Goal: Task Accomplishment & Management: Manage account settings

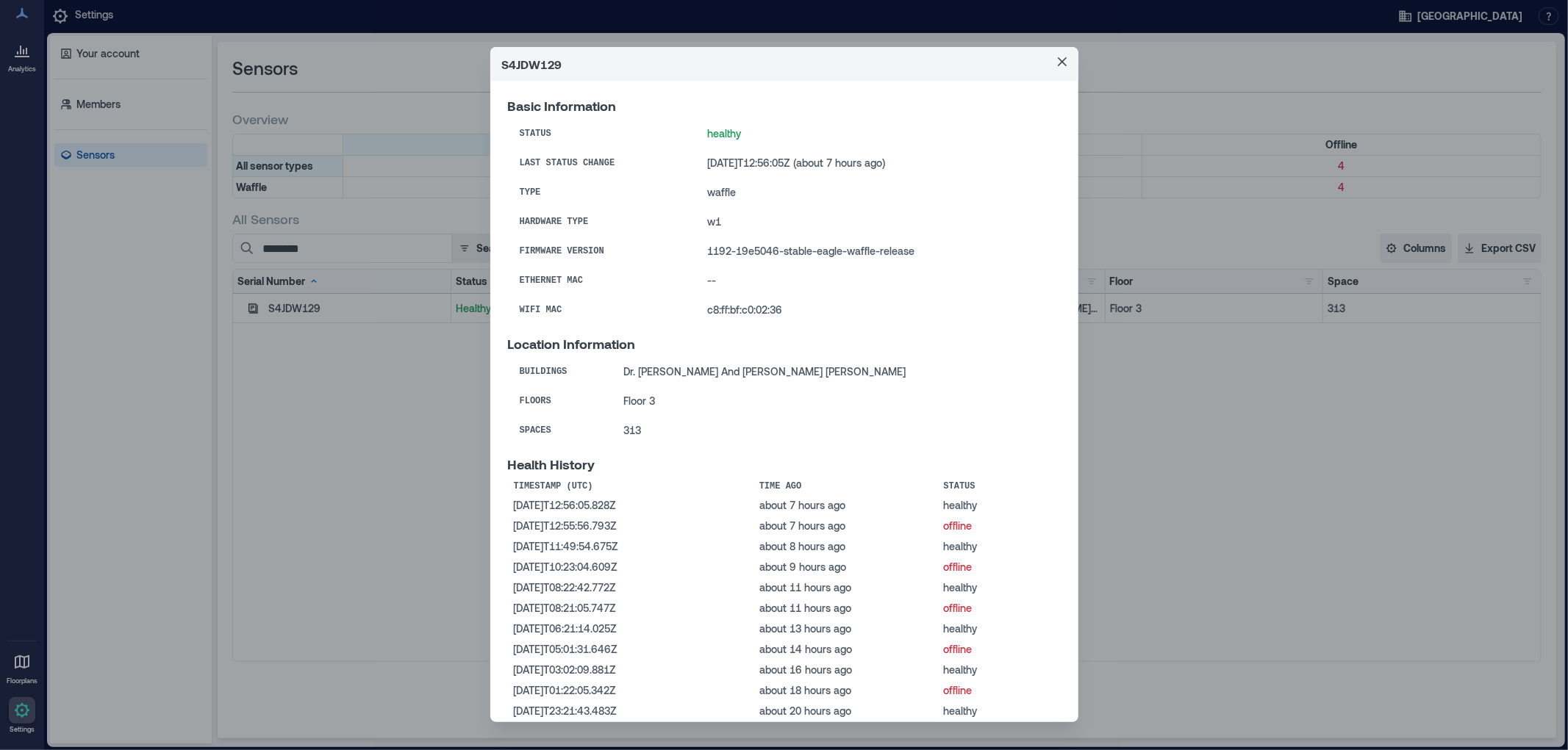
scroll to position [164, 0]
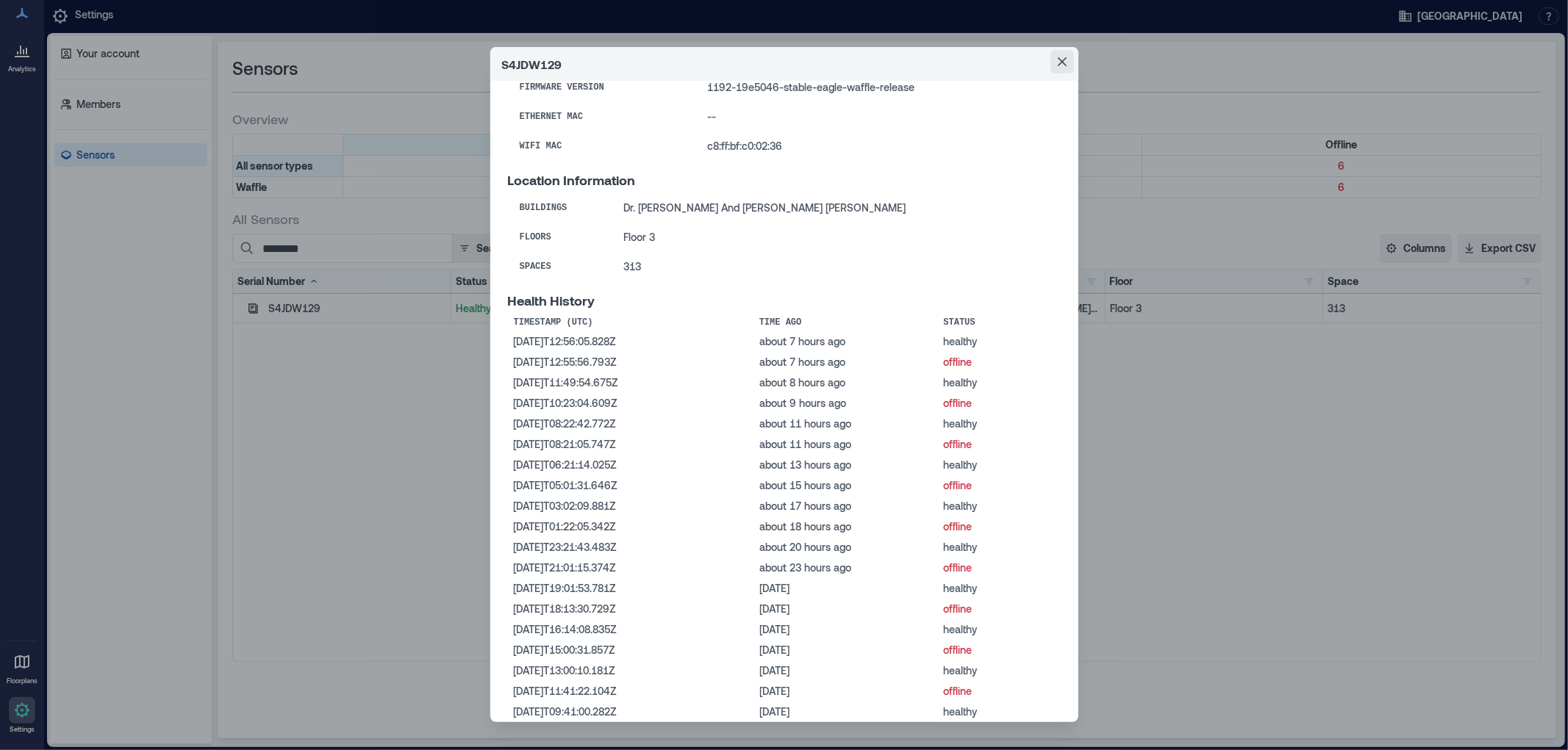
click at [1058, 59] on icon "Close" at bounding box center [1062, 62] width 9 height 9
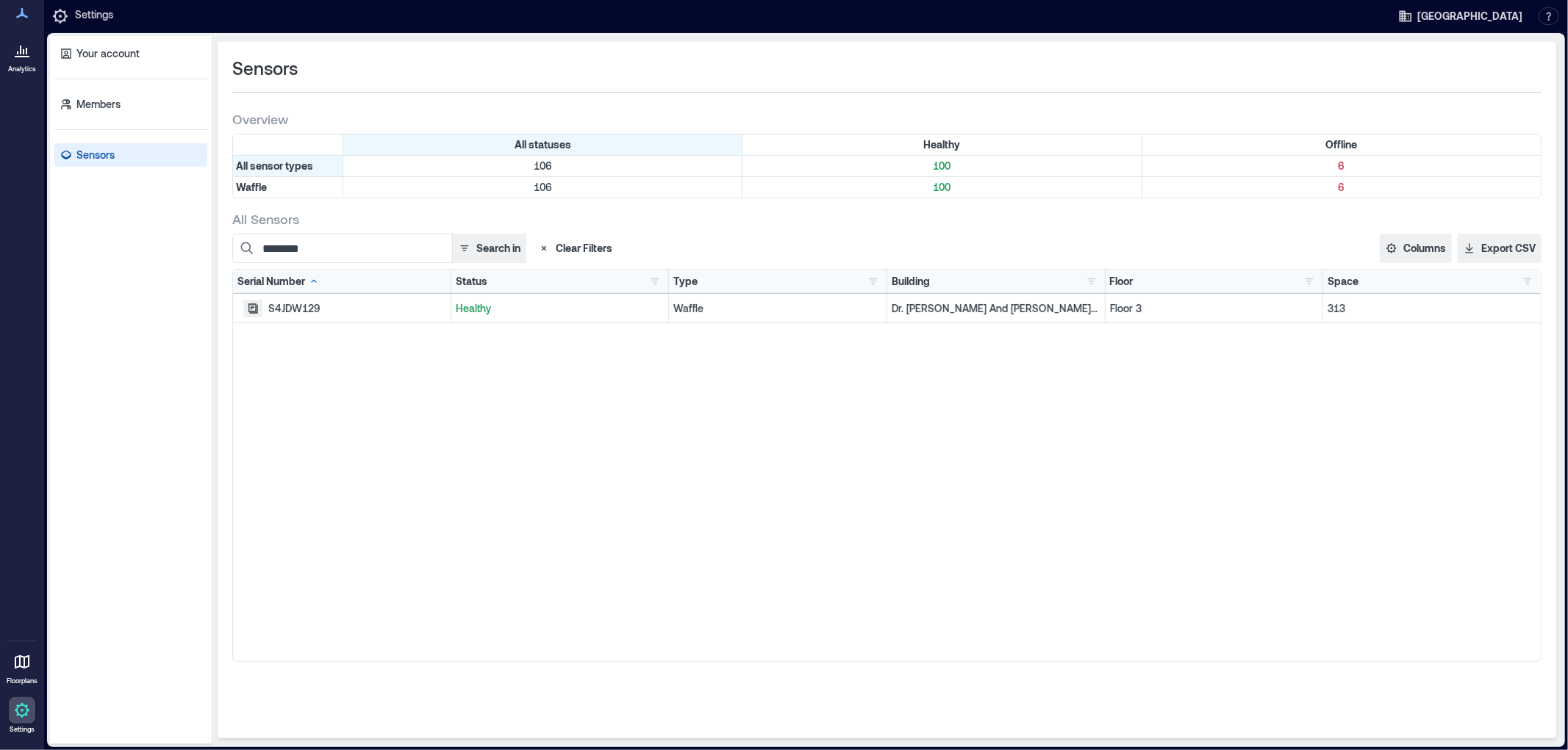
click at [253, 310] on icon "button" at bounding box center [253, 308] width 12 height 12
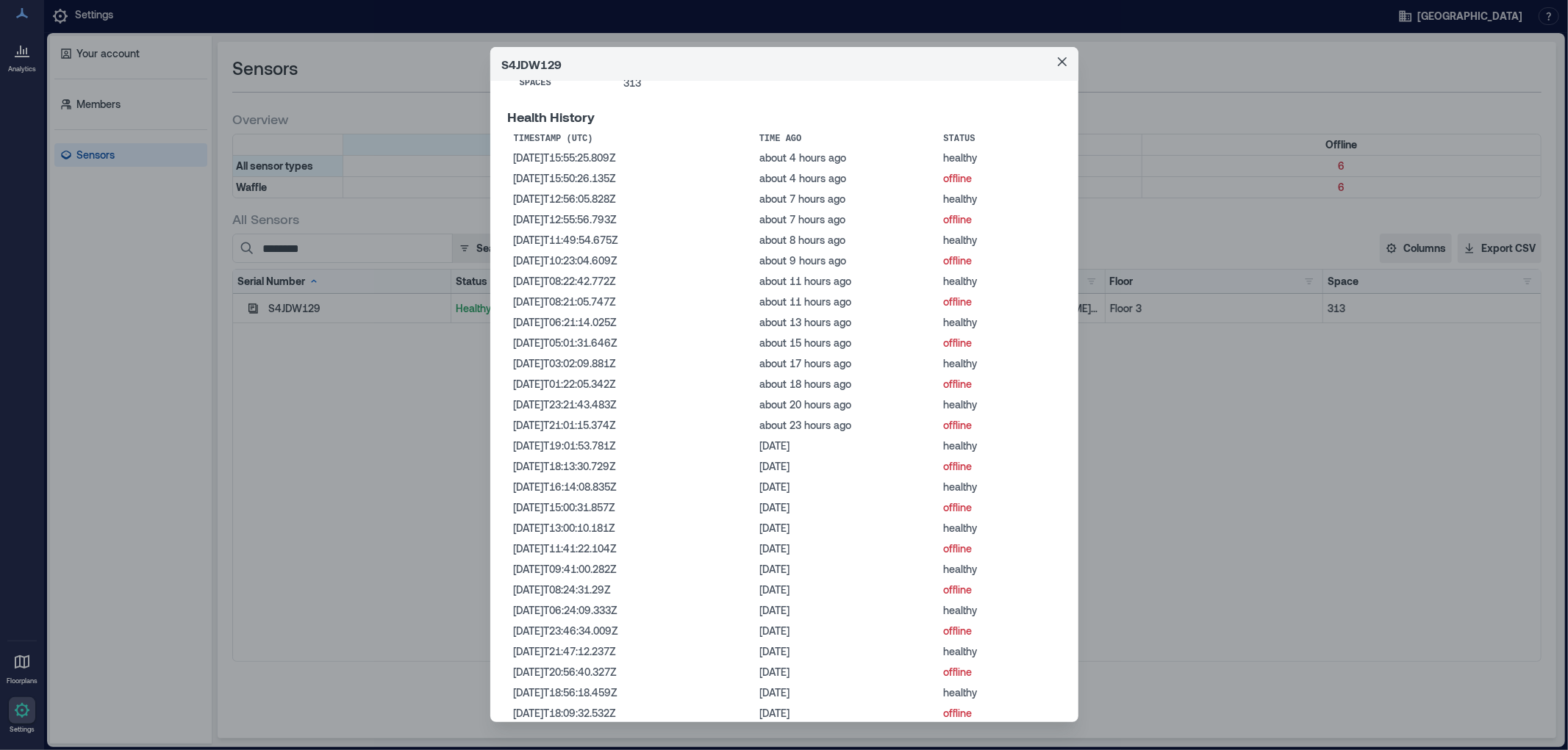
scroll to position [368, 0]
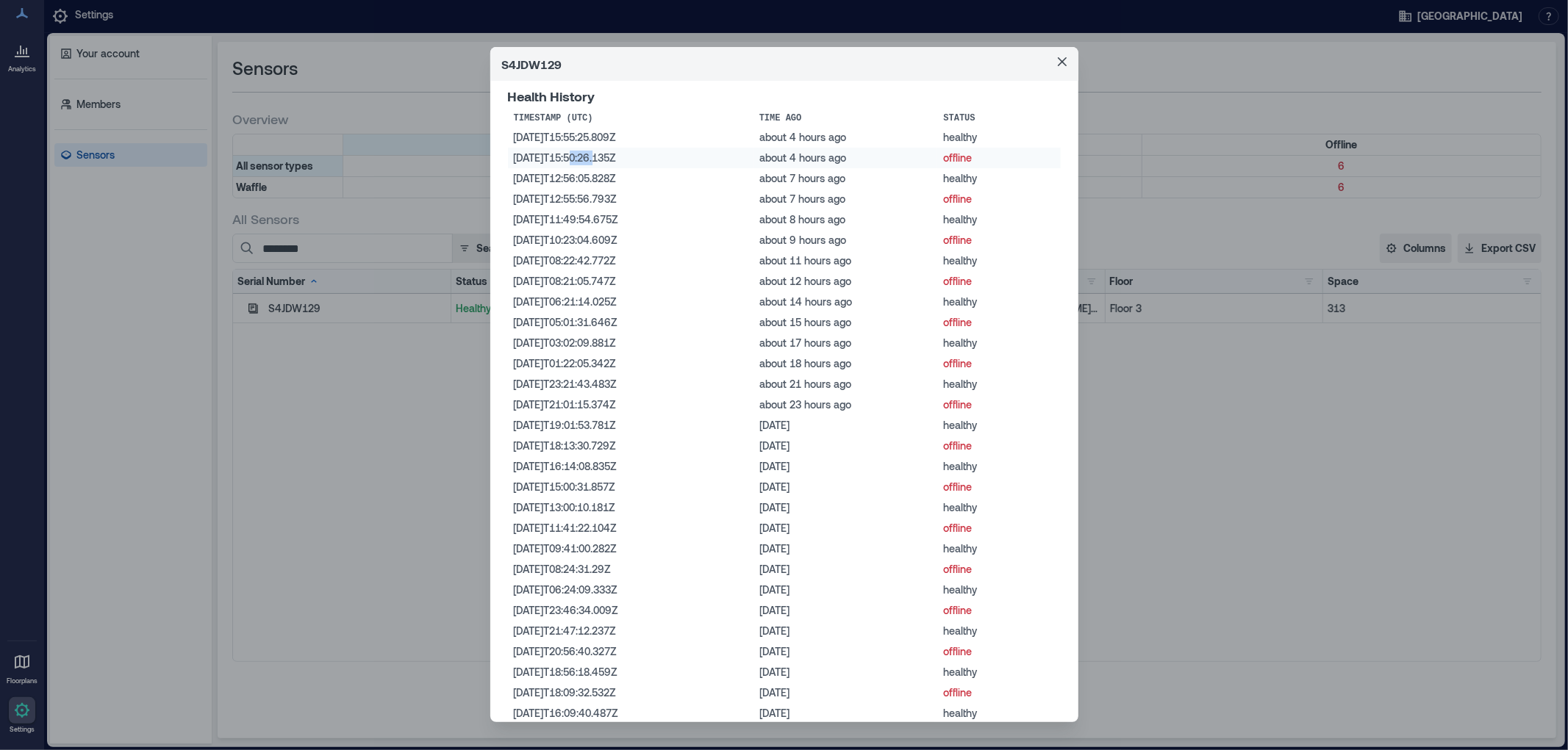
drag, startPoint x: 571, startPoint y: 165, endPoint x: 599, endPoint y: 163, distance: 28.1
click at [599, 163] on td "[DATE]T15:50:26.135Z" at bounding box center [631, 158] width 245 height 21
click at [594, 188] on td "[DATE]T12:56:05.828Z" at bounding box center [631, 178] width 245 height 21
drag, startPoint x: 571, startPoint y: 164, endPoint x: 610, endPoint y: 162, distance: 39.1
click at [610, 162] on td "[DATE]T15:50:26.135Z" at bounding box center [631, 158] width 245 height 21
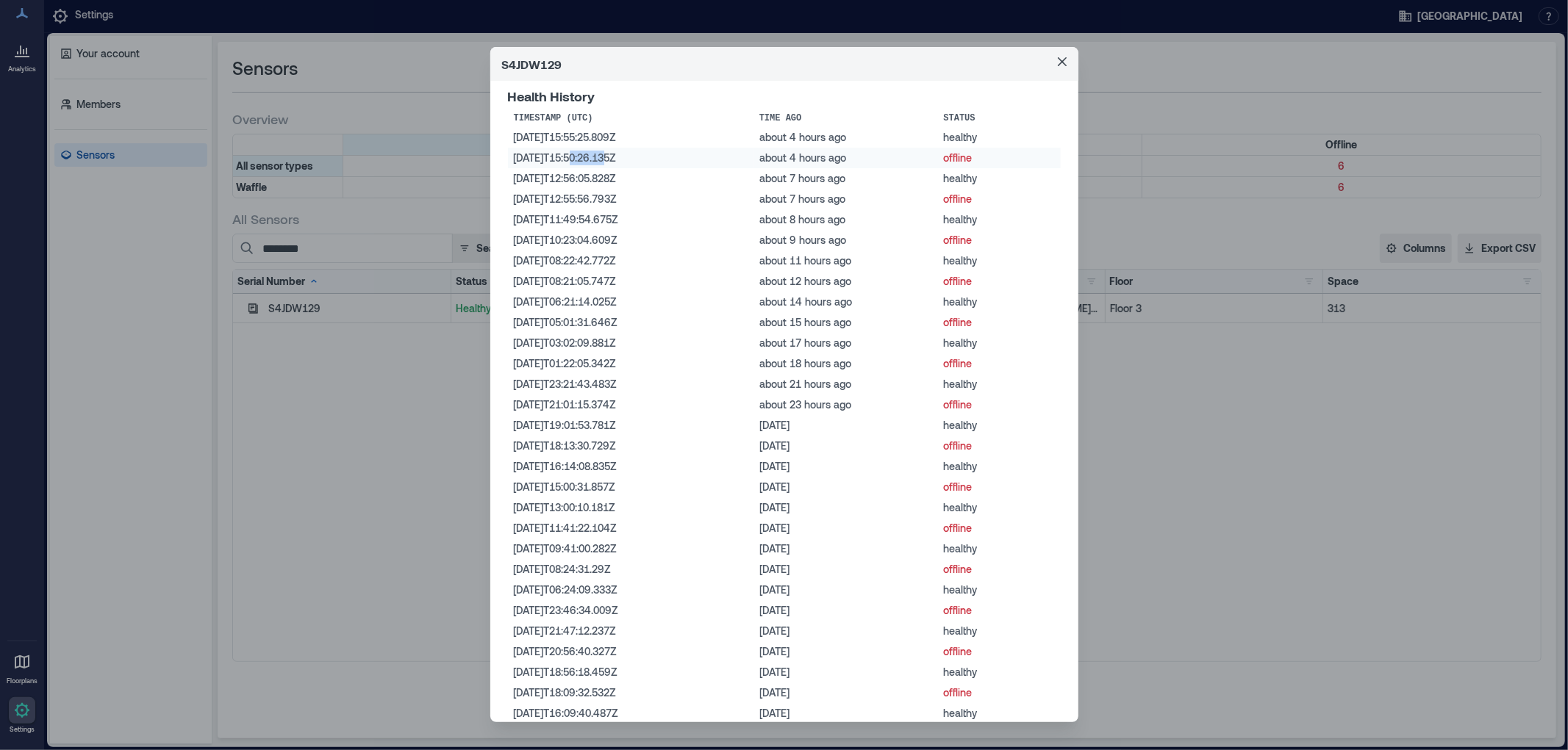
copy td "15:50:2"
click at [604, 188] on td "[DATE]T12:56:05.828Z" at bounding box center [631, 178] width 245 height 21
drag, startPoint x: 571, startPoint y: 167, endPoint x: 610, endPoint y: 164, distance: 39.1
click at [612, 164] on td "[DATE]T15:50:26.135Z" at bounding box center [631, 158] width 245 height 21
copy td "15:50:26"
